Goal: Task Accomplishment & Management: Manage account settings

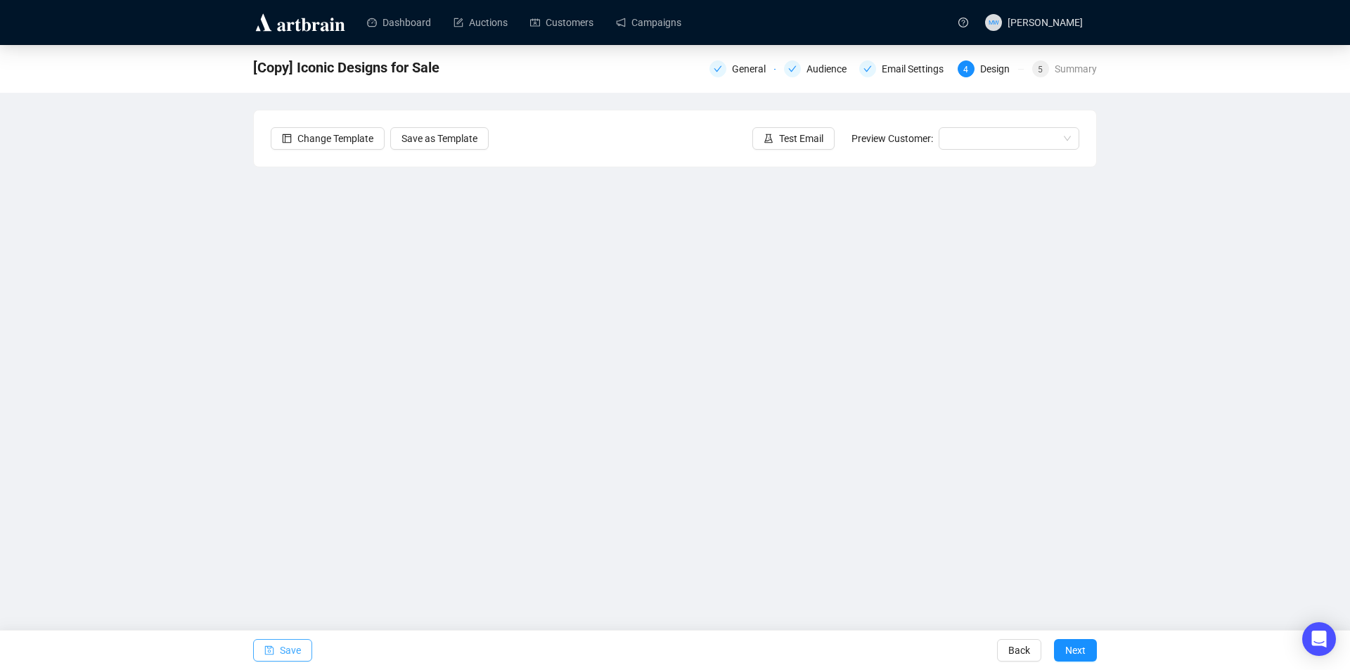
click at [267, 647] on icon "save" at bounding box center [269, 650] width 9 height 9
click at [283, 649] on span "Save" at bounding box center [290, 650] width 21 height 39
click at [290, 652] on span "Save" at bounding box center [290, 650] width 21 height 39
click at [292, 652] on span "Save" at bounding box center [290, 650] width 21 height 39
click at [792, 146] on span "Test Email" at bounding box center [801, 138] width 44 height 15
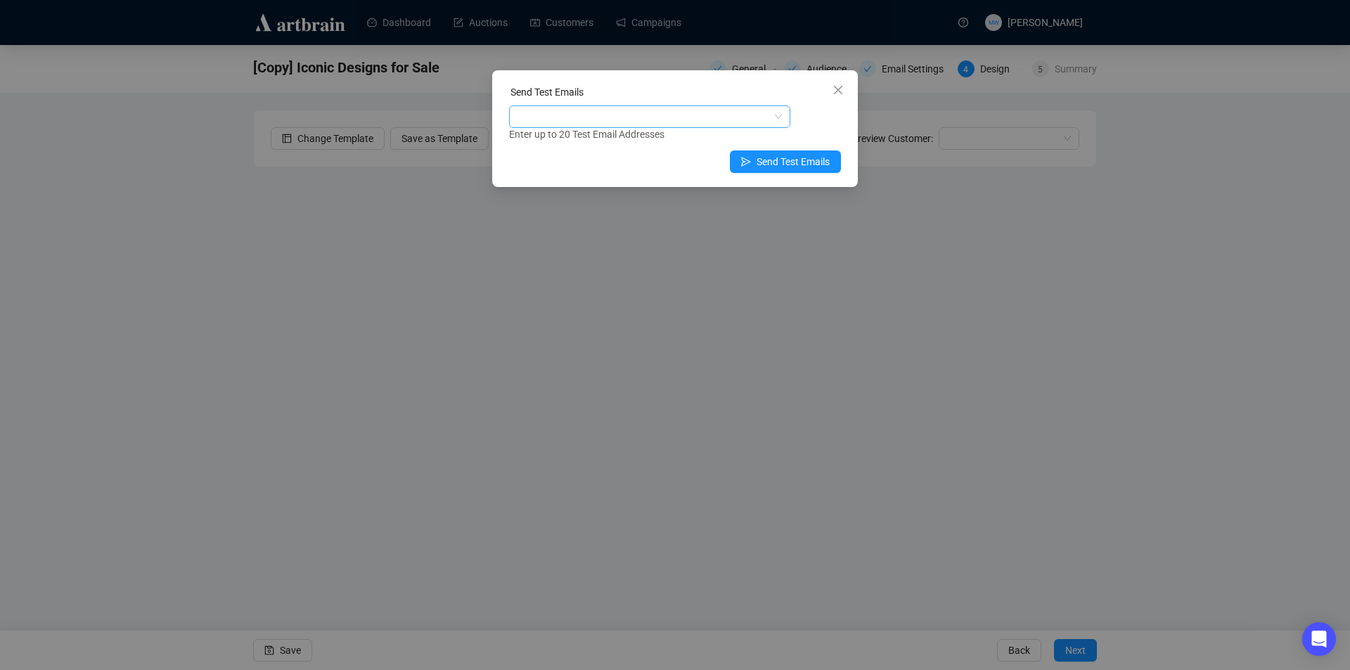
click at [587, 118] on div at bounding box center [642, 117] width 261 height 20
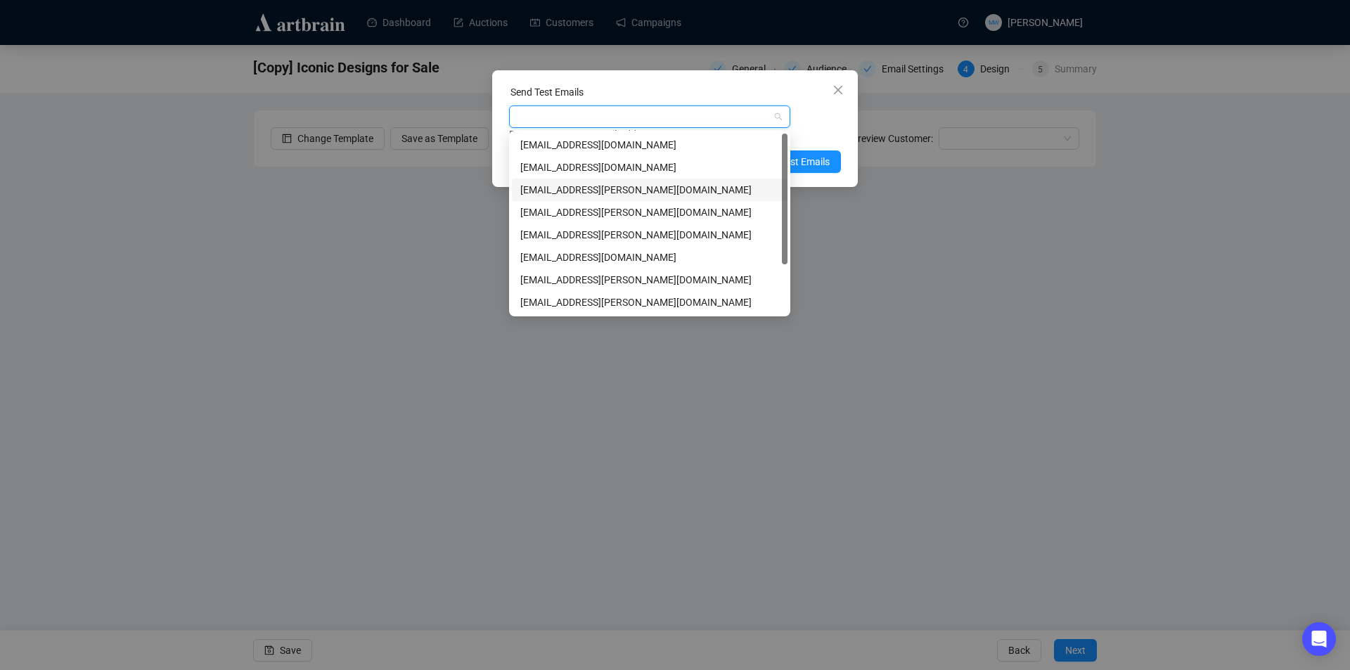
click at [584, 189] on div "[EMAIL_ADDRESS][PERSON_NAME][DOMAIN_NAME]" at bounding box center [649, 189] width 259 height 15
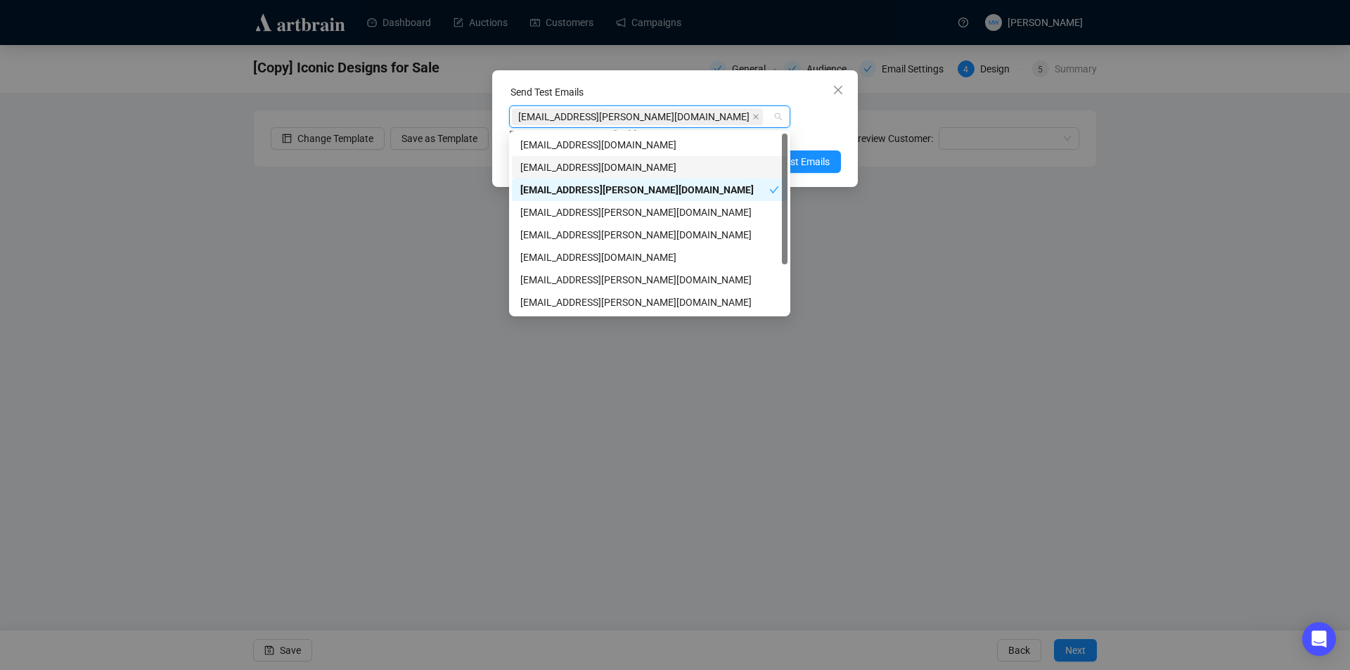
click at [827, 131] on div "Enter up to 20 Test Email Addresses" at bounding box center [675, 135] width 332 height 16
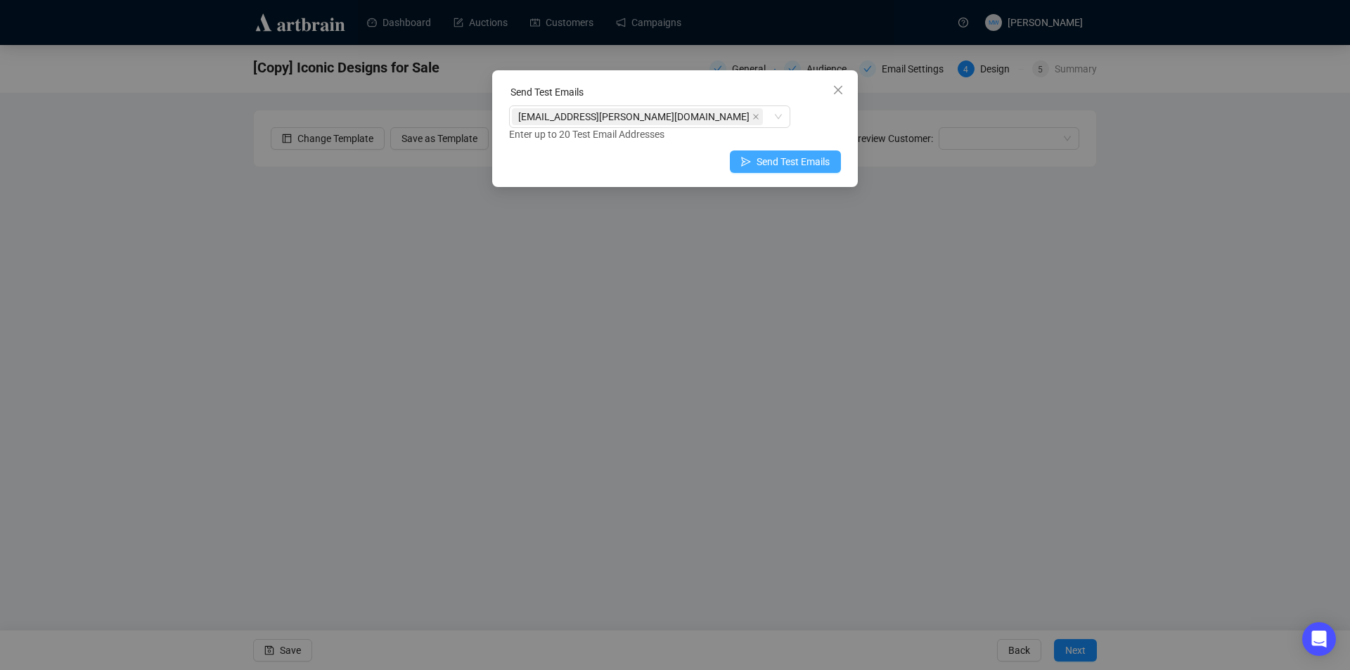
click at [801, 164] on span "Send Test Emails" at bounding box center [792, 161] width 73 height 15
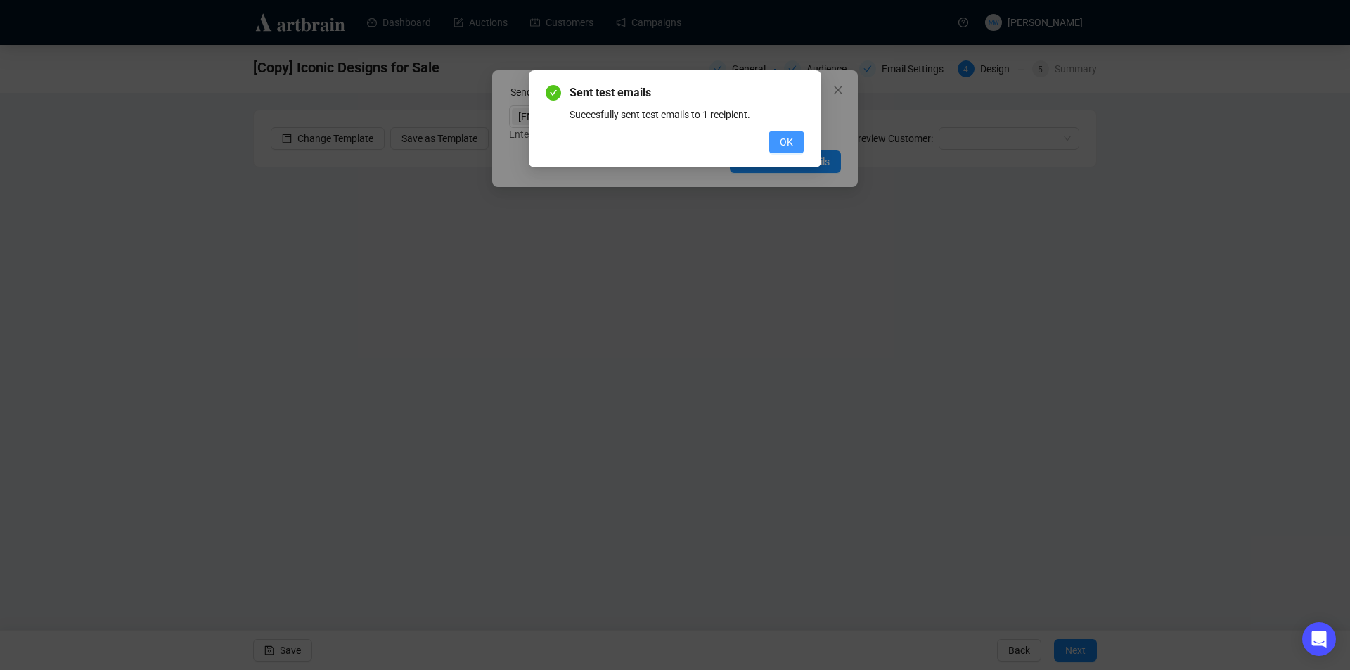
click at [792, 141] on span "OK" at bounding box center [786, 141] width 13 height 15
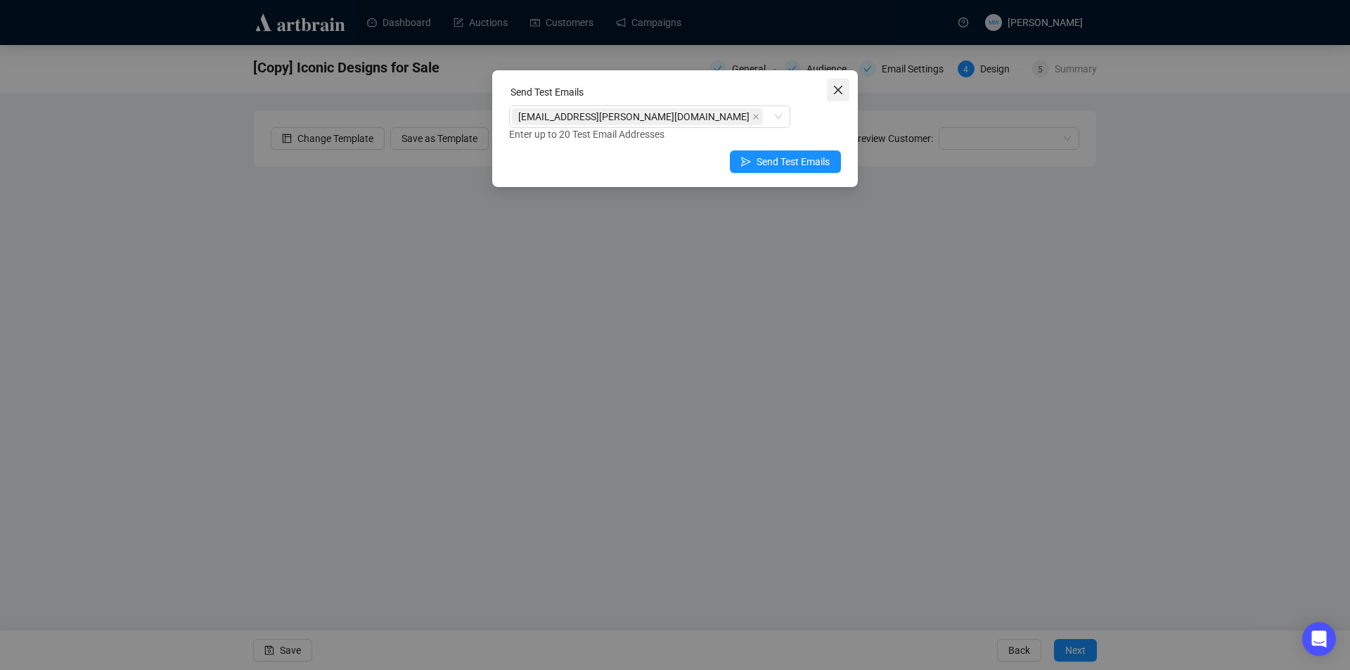
click at [837, 93] on icon "close" at bounding box center [837, 89] width 11 height 11
